Goal: Complete application form: Complete application form

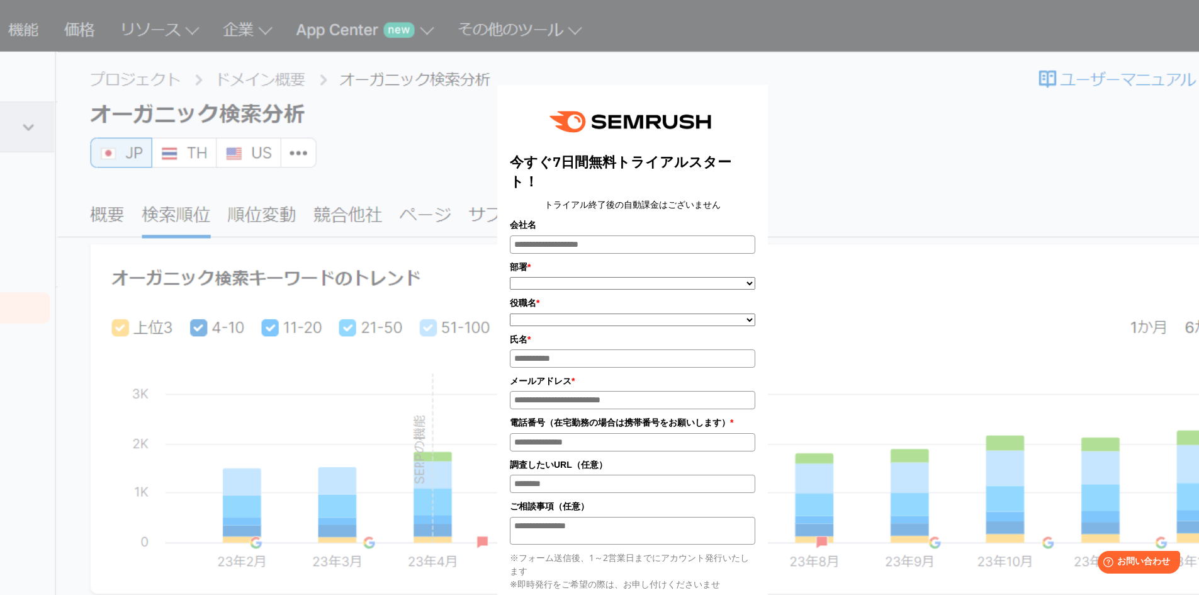
click at [575, 242] on input "会社名" at bounding box center [632, 244] width 245 height 18
